Goal: Communication & Community: Answer question/provide support

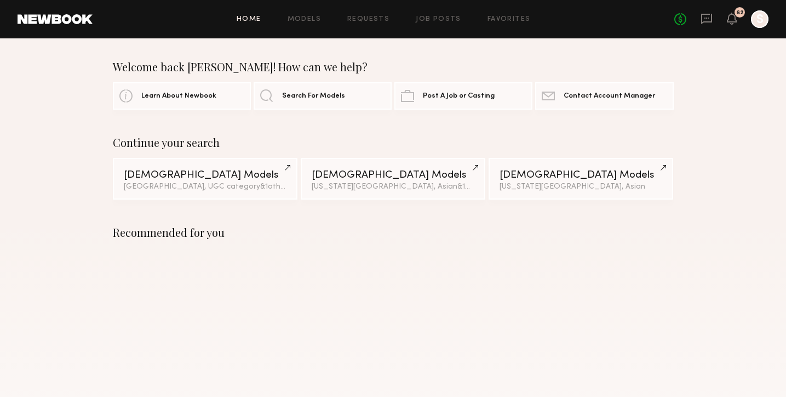
click at [725, 23] on div "No fees up to $5,000 62 S" at bounding box center [721, 19] width 94 height 18
click at [730, 23] on icon at bounding box center [732, 19] width 10 height 12
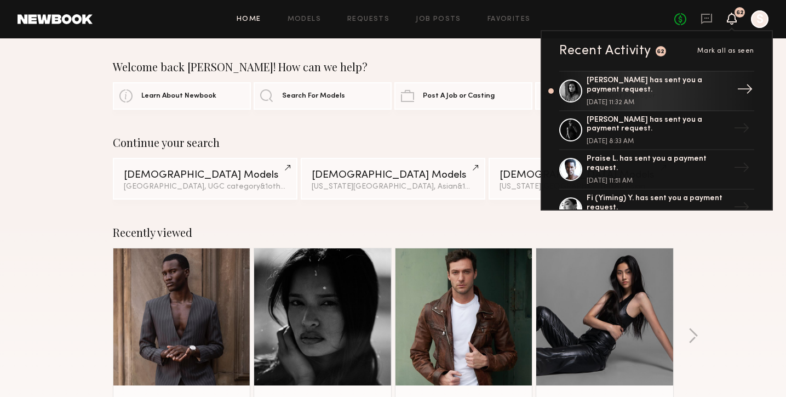
click at [703, 90] on div "Nikki K. has sent you a payment request. October 14, 2025 @ 11:32 AM" at bounding box center [658, 91] width 142 height 30
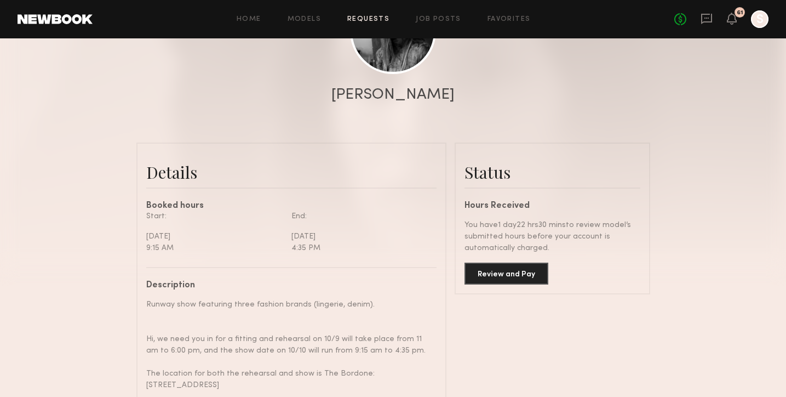
scroll to position [199, 0]
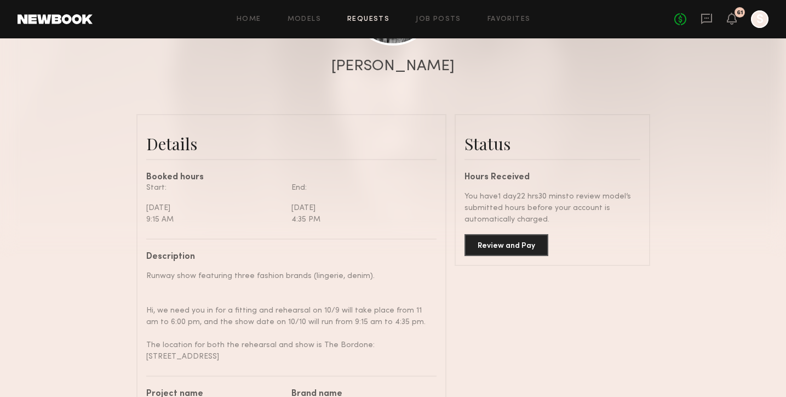
click at [712, 12] on div "No fees up to $5,000 61 S" at bounding box center [721, 19] width 94 height 18
click at [707, 19] on icon at bounding box center [707, 19] width 12 height 12
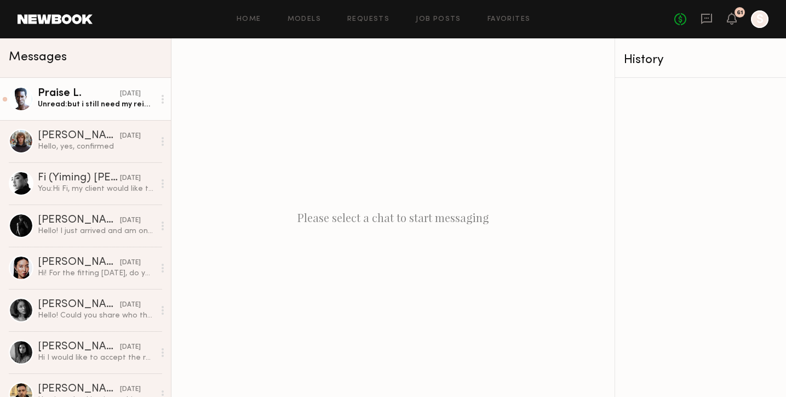
click at [86, 94] on div "Praise L." at bounding box center [79, 93] width 82 height 11
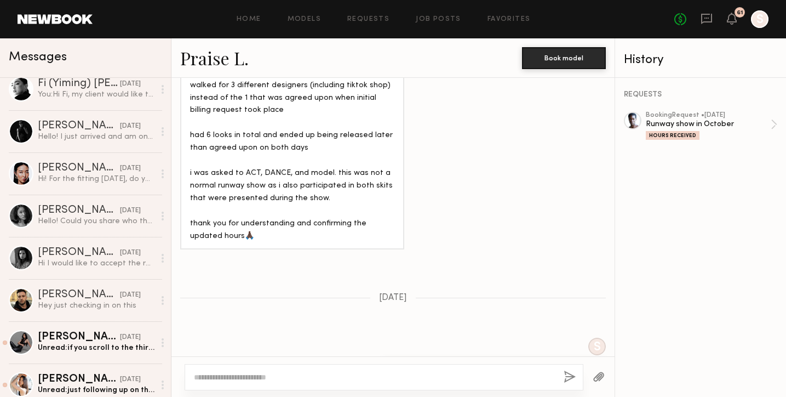
scroll to position [693, 0]
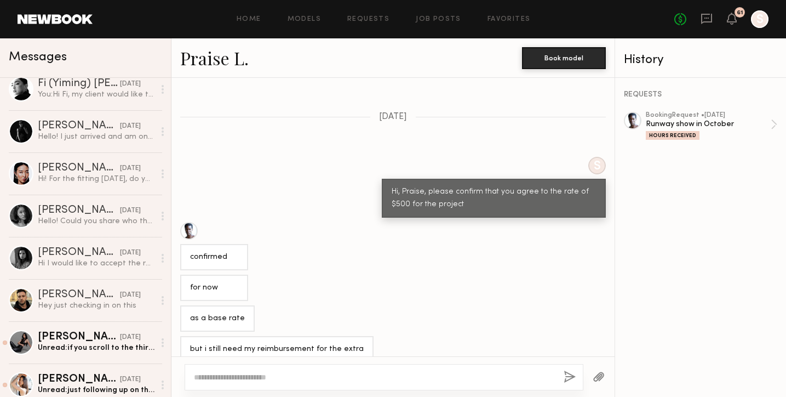
click at [231, 251] on div "confirmed" at bounding box center [214, 257] width 48 height 13
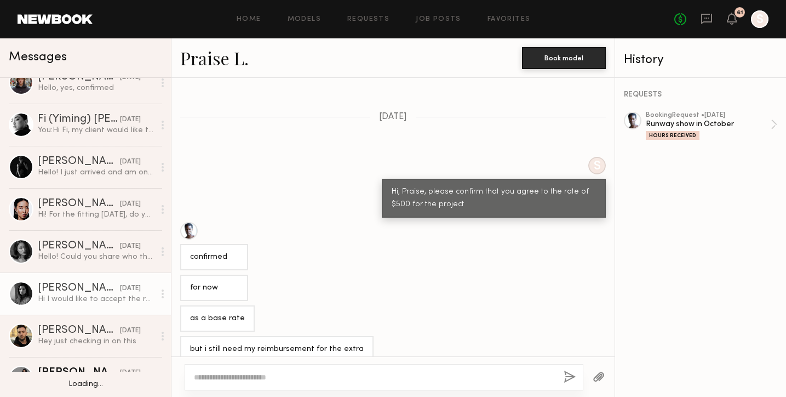
scroll to position [0, 0]
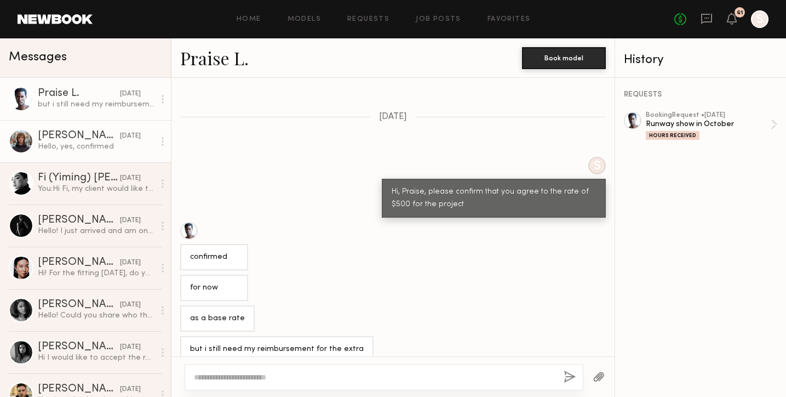
click at [79, 136] on div "Viktor F." at bounding box center [79, 135] width 82 height 11
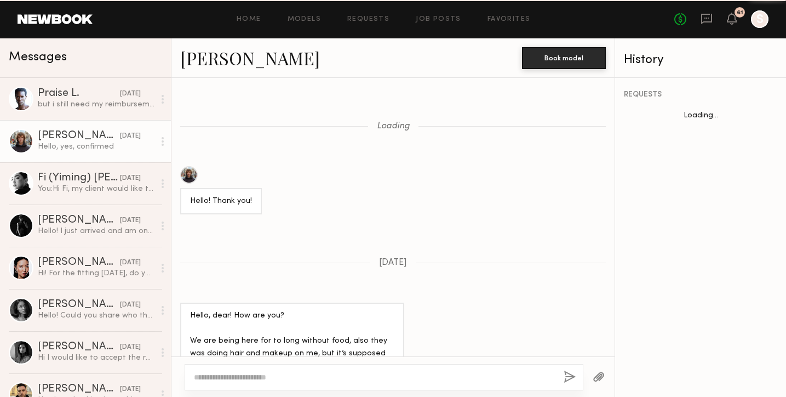
scroll to position [1256, 0]
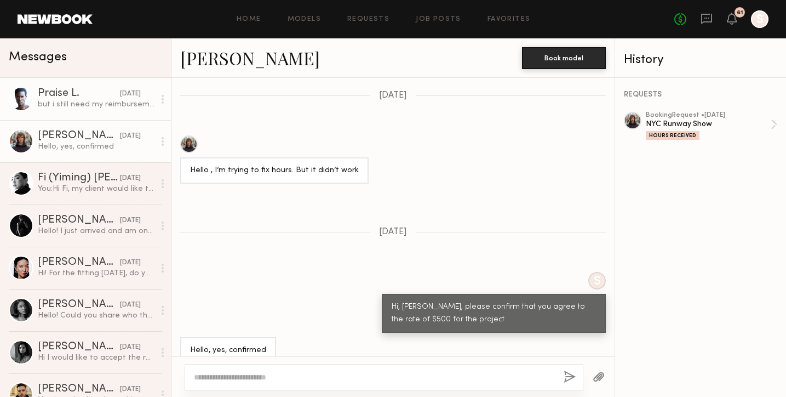
click at [65, 92] on div "Praise L." at bounding box center [79, 93] width 82 height 11
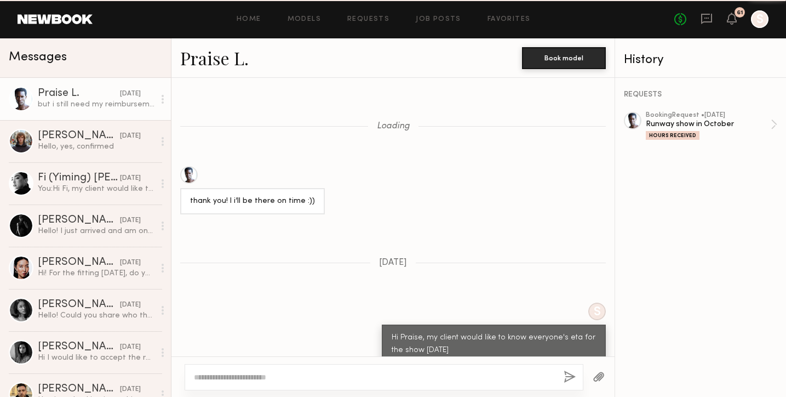
scroll to position [693, 0]
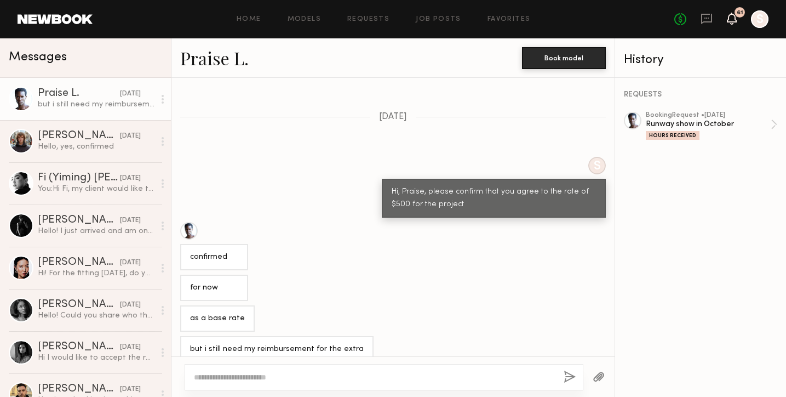
click at [729, 17] on icon at bounding box center [731, 18] width 9 height 8
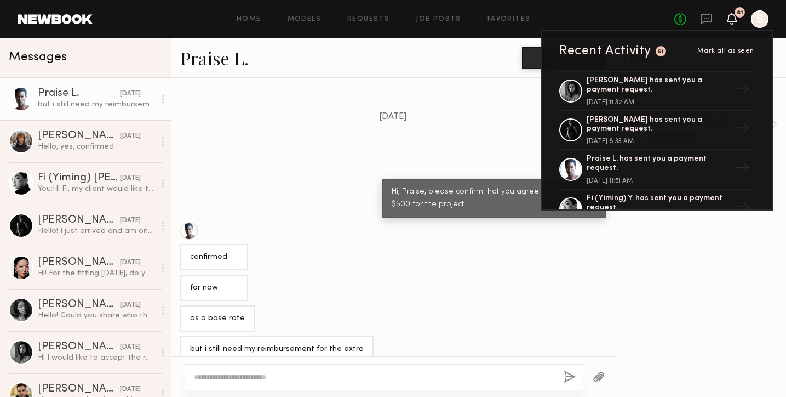
click at [700, 295] on div "REQUESTS booking Request • 09/15/2025 Runway show in October Hours Received" at bounding box center [700, 237] width 171 height 319
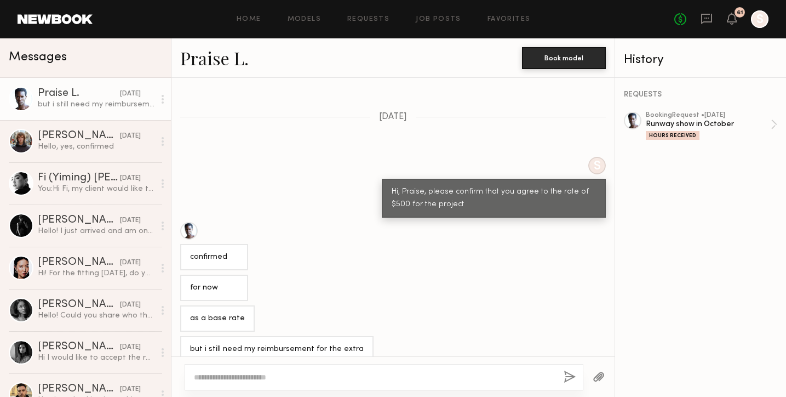
click at [225, 251] on div "confirmed" at bounding box center [214, 257] width 48 height 13
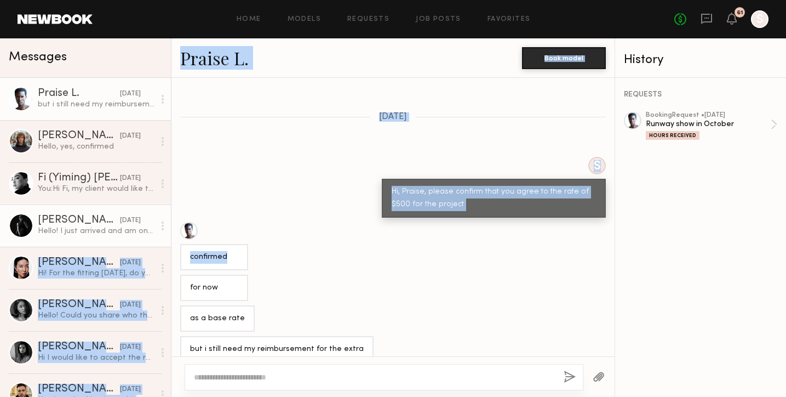
drag, startPoint x: 308, startPoint y: 252, endPoint x: 147, endPoint y: 239, distance: 161.5
click at [147, 239] on div "Messages Praise L. yesterday but i still need my reimbursement for the extra Vi…" at bounding box center [393, 217] width 786 height 358
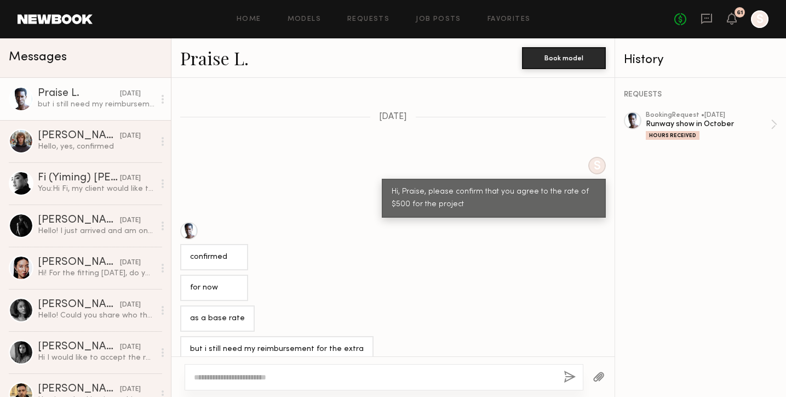
click at [400, 286] on div "Loading thank you! l i’ll be there on time :)) 10/10/2025 S Hi Praise, my clien…" at bounding box center [392, 217] width 443 height 278
click at [387, 371] on textarea at bounding box center [374, 376] width 361 height 11
type textarea "**********"
click at [77, 16] on link at bounding box center [55, 19] width 75 height 10
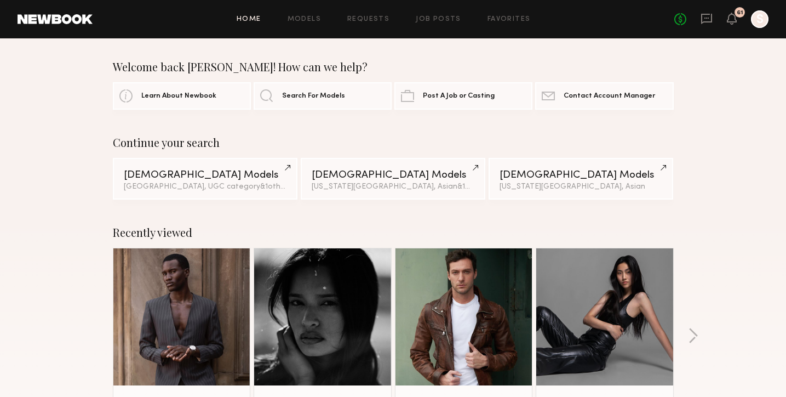
click at [737, 22] on div "No fees up to $5,000 61 S" at bounding box center [721, 19] width 94 height 18
click at [725, 15] on div "No fees up to $5,000 61 S" at bounding box center [721, 19] width 94 height 18
click at [731, 19] on icon at bounding box center [731, 18] width 9 height 8
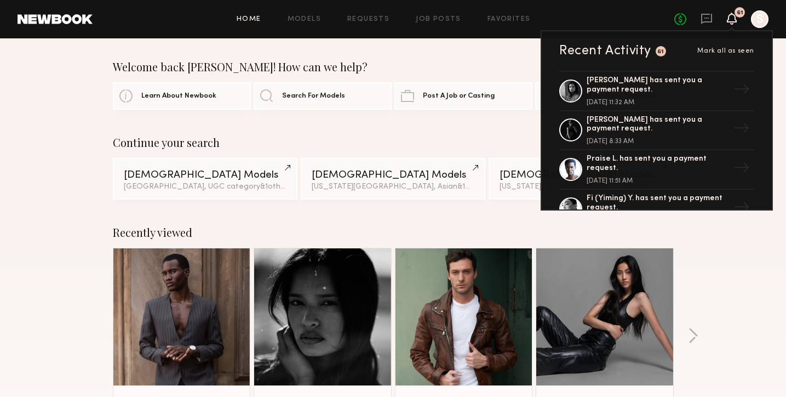
click at [70, 16] on link at bounding box center [55, 19] width 75 height 10
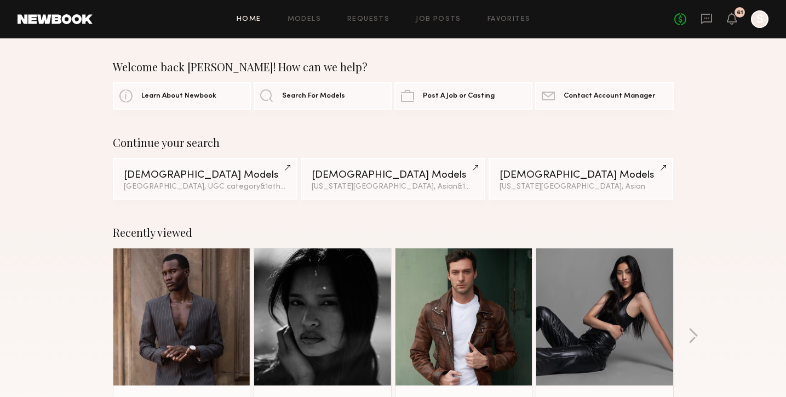
click at [707, 25] on link at bounding box center [707, 20] width 12 height 14
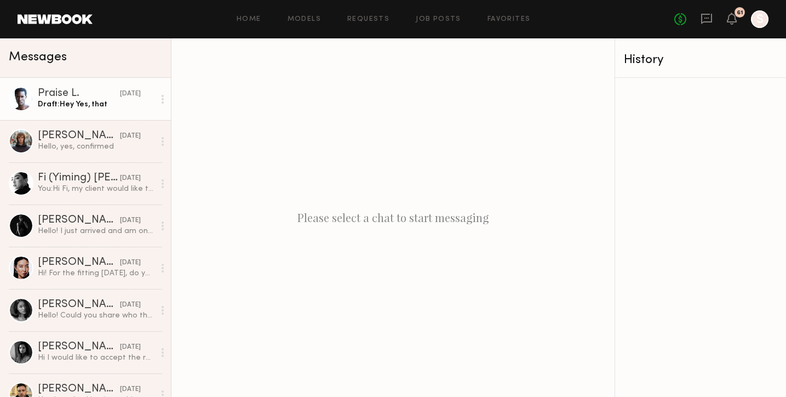
click at [101, 112] on link "Praise L. yesterday Draft: Hey Yes, that" at bounding box center [85, 99] width 171 height 42
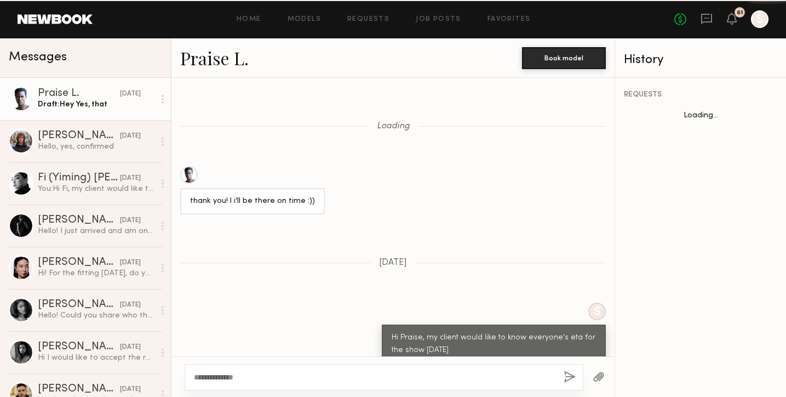
scroll to position [693, 0]
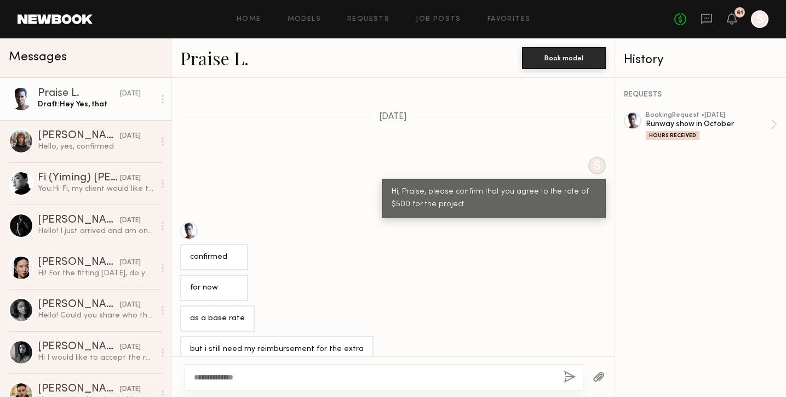
drag, startPoint x: 355, startPoint y: 371, endPoint x: 273, endPoint y: 368, distance: 82.2
click at [285, 370] on div "**********" at bounding box center [384, 377] width 399 height 26
click at [296, 374] on textarea "**********" at bounding box center [374, 376] width 361 height 11
drag, startPoint x: 312, startPoint y: 379, endPoint x: 176, endPoint y: 360, distance: 137.2
click at [176, 360] on div "**********" at bounding box center [392, 376] width 443 height 41
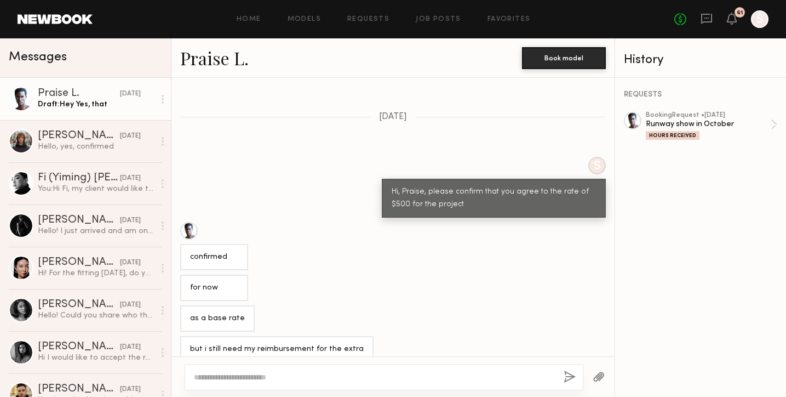
click at [56, 10] on header "Home Models Requests Job Posts Favorites Sign Out No fees up to $5,000 61 S" at bounding box center [393, 19] width 786 height 38
click at [739, 16] on div "61" at bounding box center [740, 12] width 10 height 10
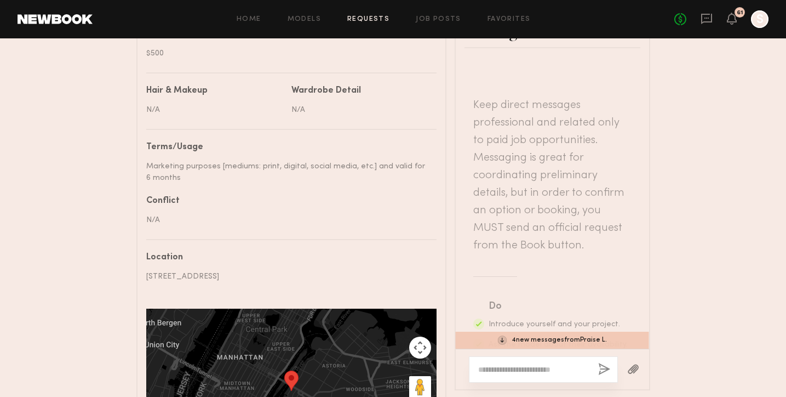
scroll to position [3265, 0]
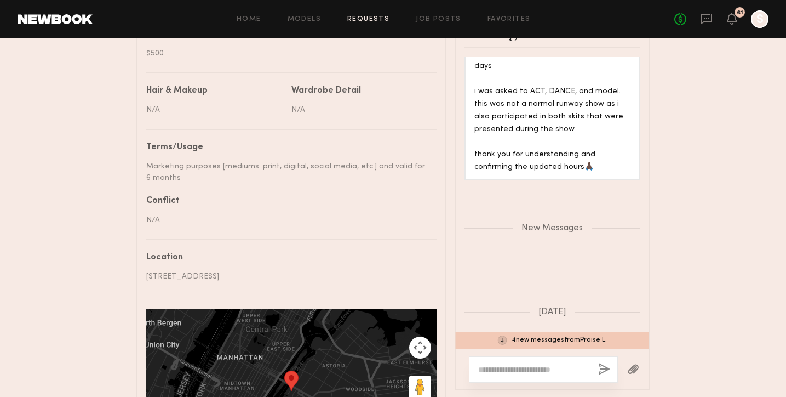
click at [525, 338] on div "4 new message s from Praise L." at bounding box center [552, 339] width 193 height 17
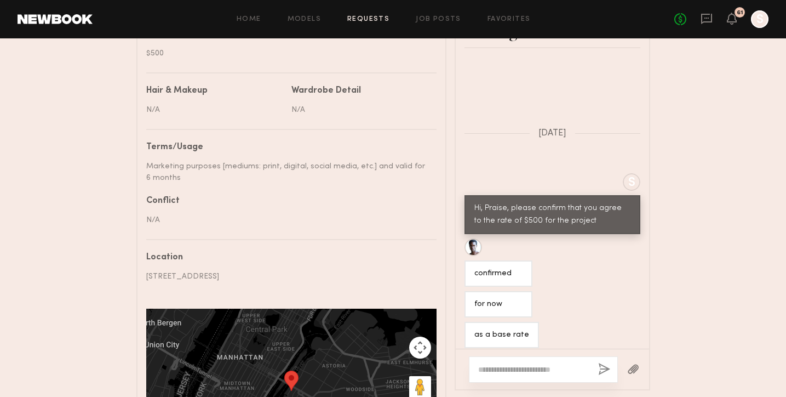
click at [35, 21] on link at bounding box center [55, 19] width 75 height 10
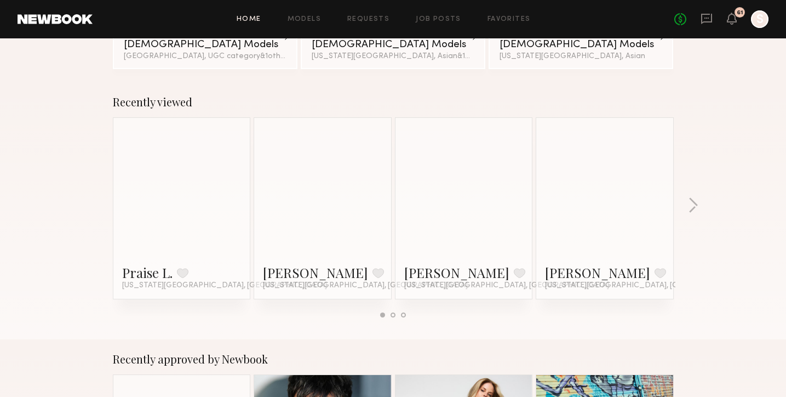
scroll to position [131, 0]
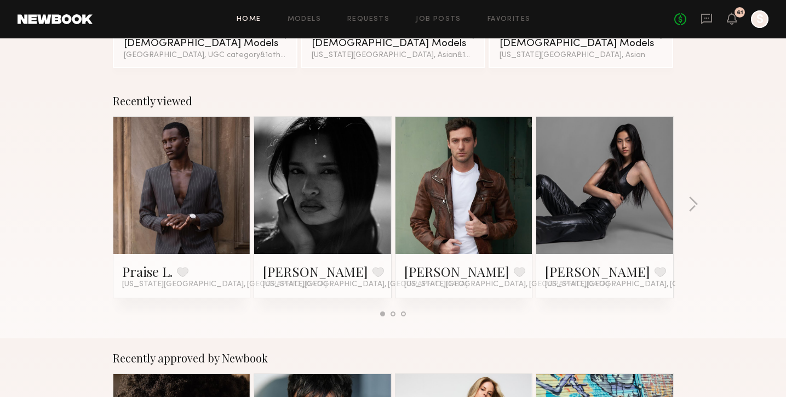
click at [211, 240] on link at bounding box center [181, 185] width 67 height 137
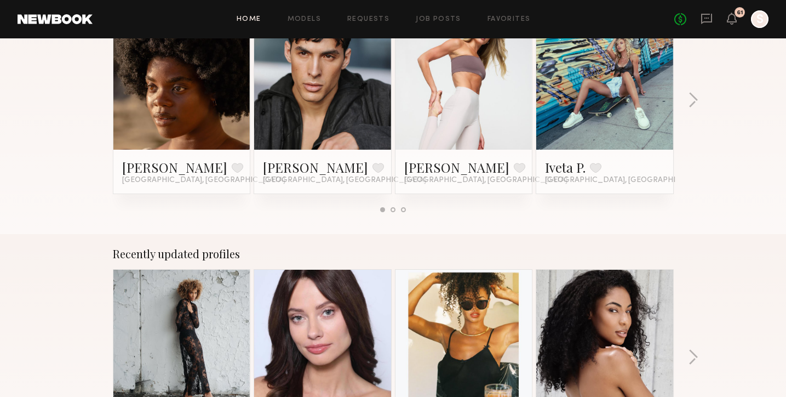
scroll to position [578, 0]
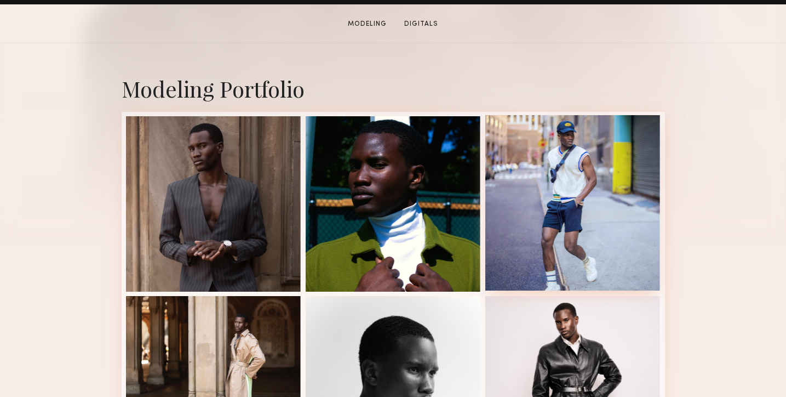
scroll to position [207, 0]
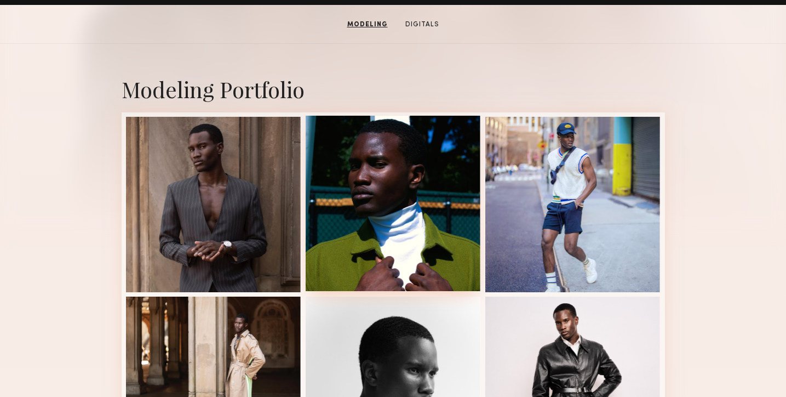
click at [463, 210] on div at bounding box center [393, 203] width 175 height 175
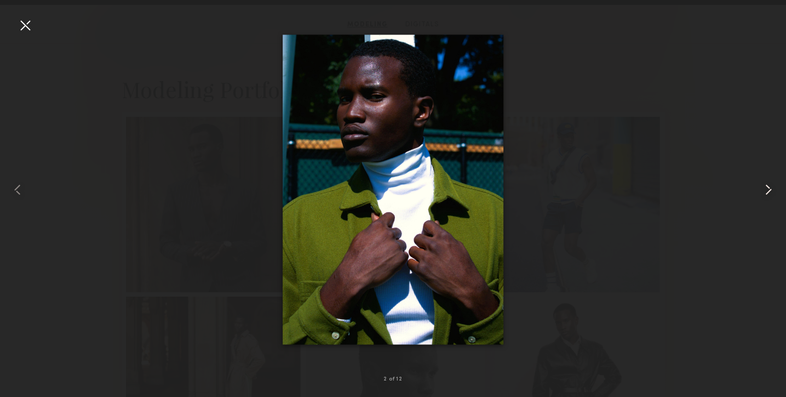
click at [766, 185] on common-icon at bounding box center [769, 190] width 18 height 18
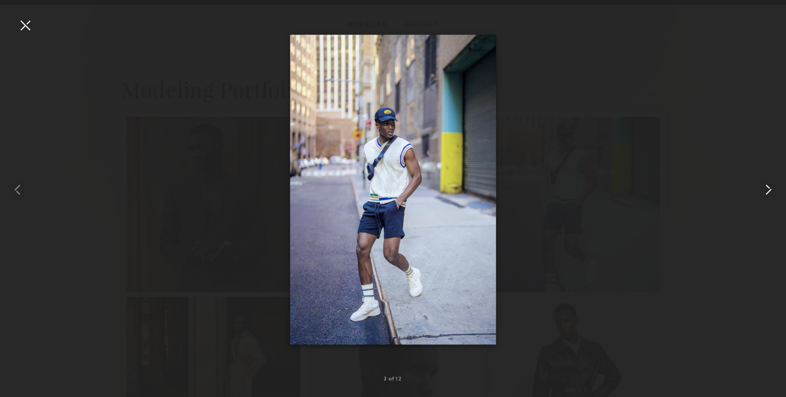
click at [766, 189] on common-icon at bounding box center [769, 190] width 18 height 18
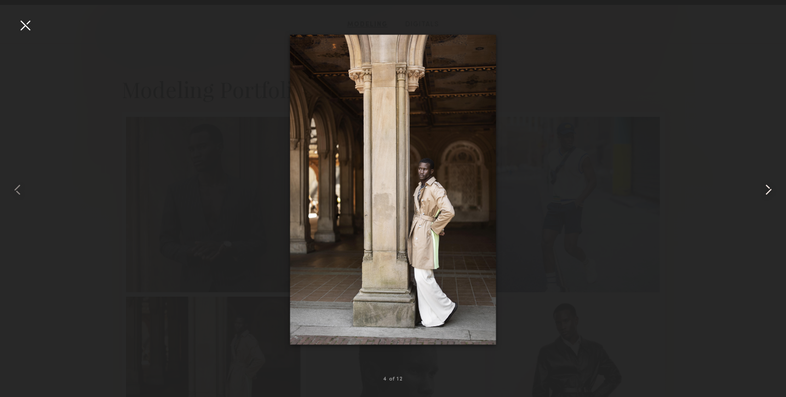
click at [766, 189] on common-icon at bounding box center [769, 190] width 18 height 18
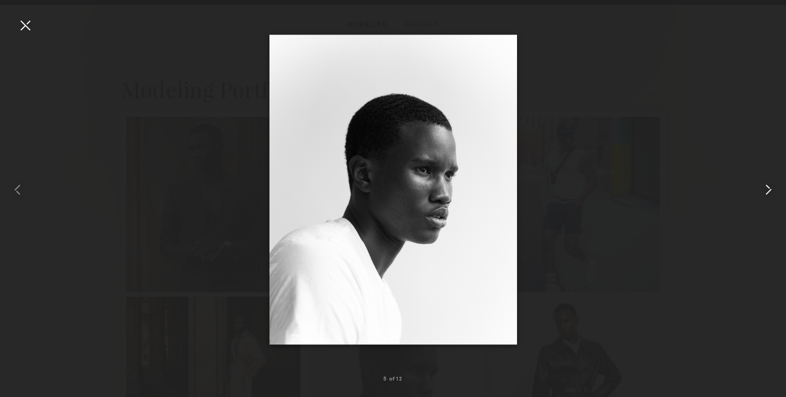
click at [766, 189] on common-icon at bounding box center [769, 190] width 18 height 18
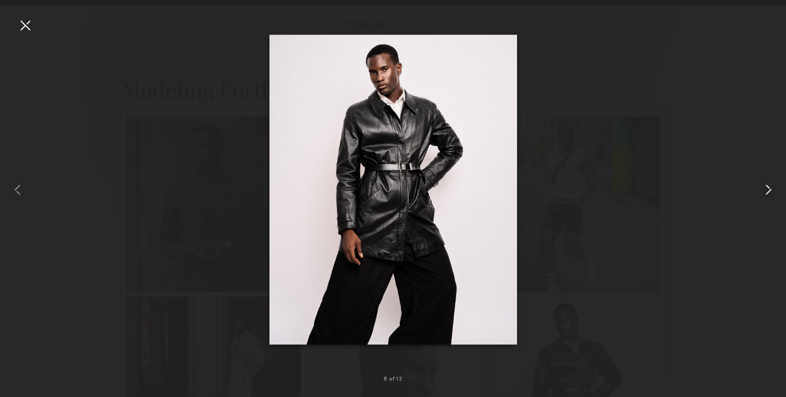
click at [766, 189] on common-icon at bounding box center [769, 190] width 18 height 18
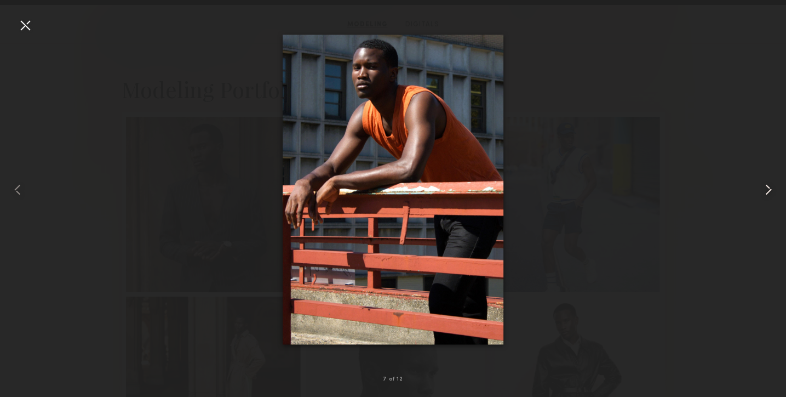
click at [766, 189] on common-icon at bounding box center [769, 190] width 18 height 18
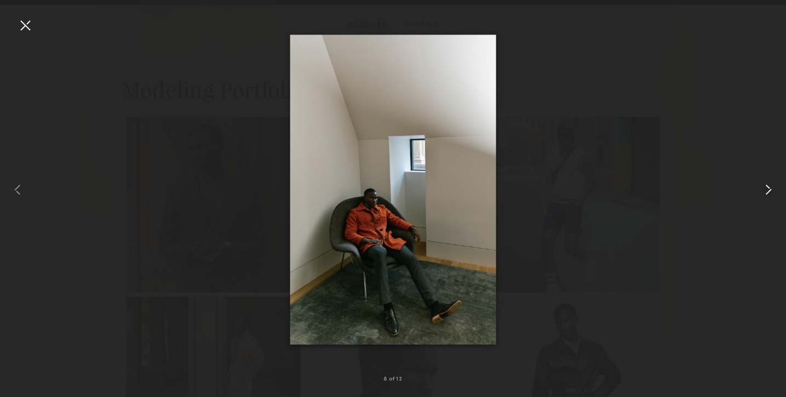
click at [766, 189] on common-icon at bounding box center [769, 190] width 18 height 18
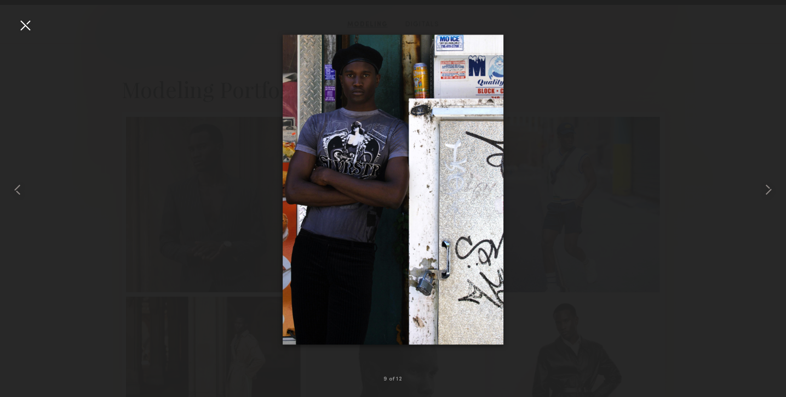
click at [25, 29] on div at bounding box center [25, 25] width 18 height 18
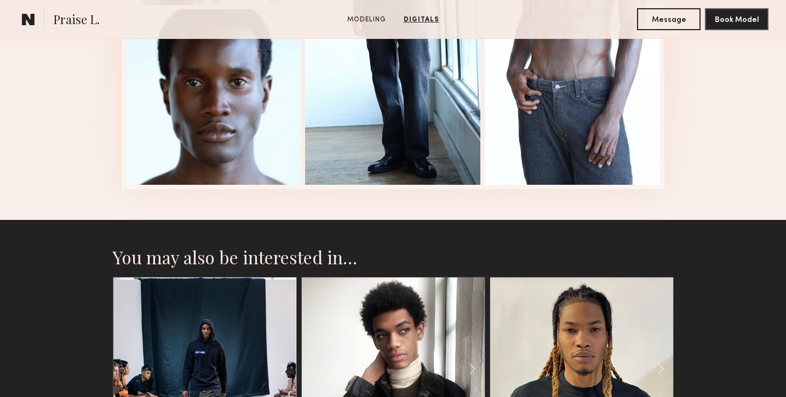
scroll to position [1518, 0]
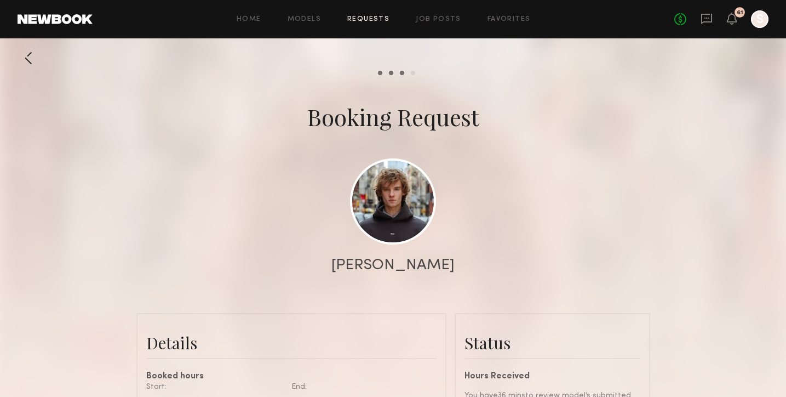
click at [40, 13] on header "Home Models Requests Job Posts Favorites Sign Out No fees up to $5,000 61 S" at bounding box center [393, 19] width 786 height 38
